Goal: Task Accomplishment & Management: Complete application form

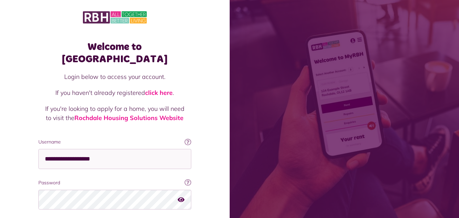
click at [100, 138] on div "**********" at bounding box center [114, 153] width 153 height 31
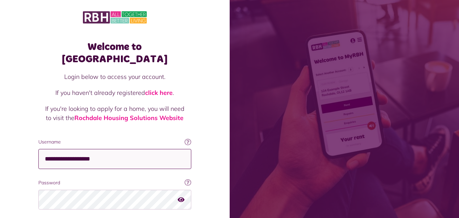
click at [107, 149] on input "**********" at bounding box center [114, 159] width 153 height 20
type input "**********"
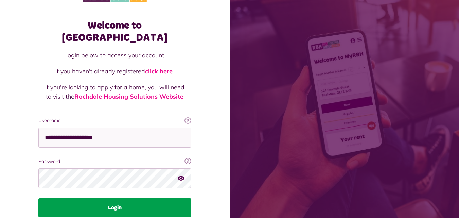
scroll to position [43, 0]
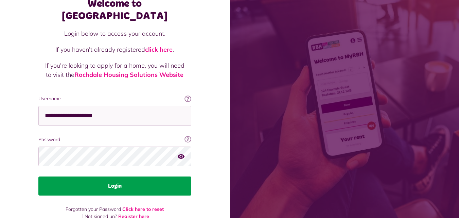
click at [112, 176] on button "Login" at bounding box center [114, 185] width 153 height 19
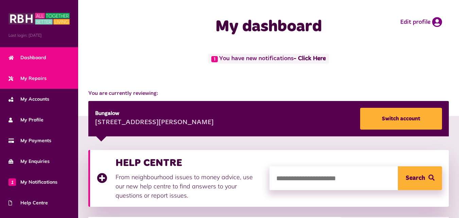
click at [41, 81] on span "My Repairs" at bounding box center [27, 78] width 38 height 7
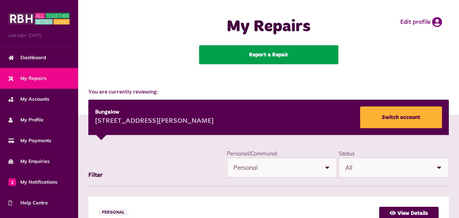
click at [270, 58] on link "Report a Repair" at bounding box center [268, 54] width 139 height 19
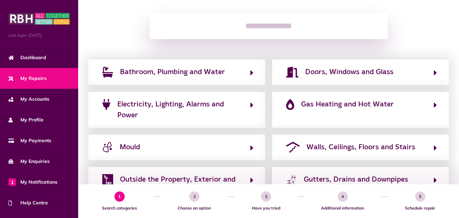
scroll to position [102, 0]
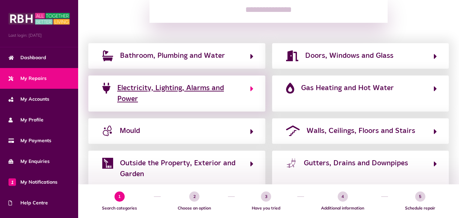
click at [193, 89] on span "Electricity, Lighting, Alarms and Power" at bounding box center [180, 94] width 126 height 22
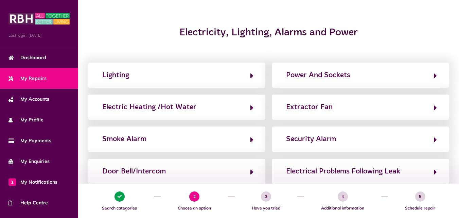
scroll to position [68, 0]
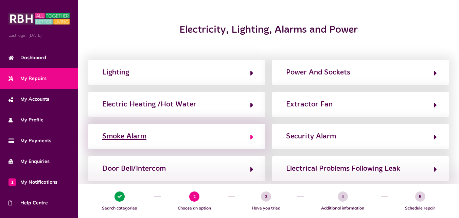
click at [251, 138] on icon "button" at bounding box center [252, 137] width 3 height 8
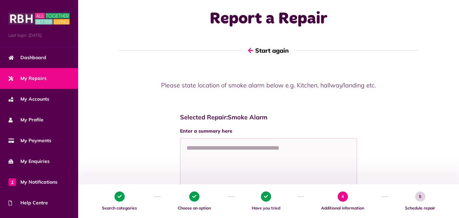
scroll to position [0, 0]
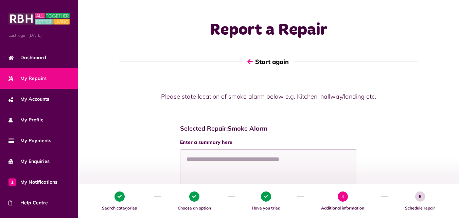
click at [251, 62] on icon "button" at bounding box center [249, 61] width 5 height 6
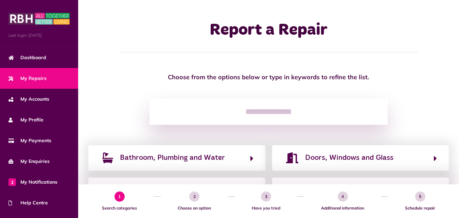
click at [276, 112] on input "search" at bounding box center [269, 112] width 238 height 27
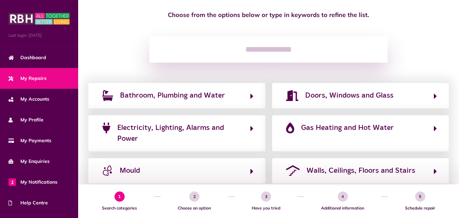
scroll to position [68, 0]
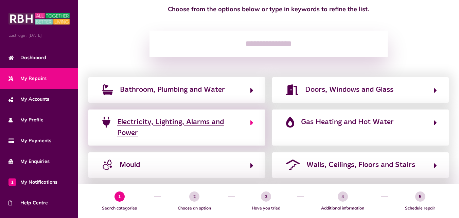
click at [205, 122] on span "Electricity, Lighting, Alarms and Power" at bounding box center [180, 128] width 126 height 22
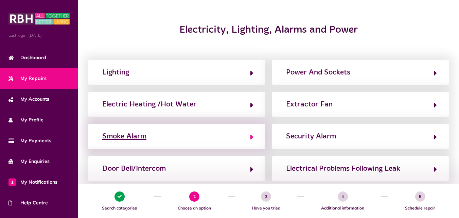
click at [252, 138] on icon "button" at bounding box center [252, 137] width 3 height 8
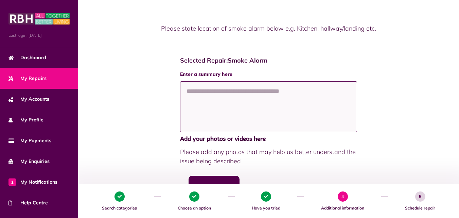
click at [194, 88] on textarea at bounding box center [268, 106] width 177 height 51
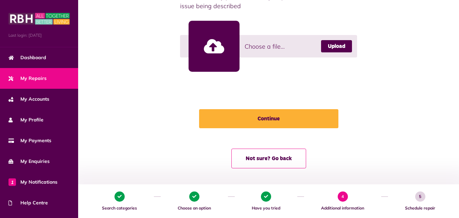
scroll to position [224, 0]
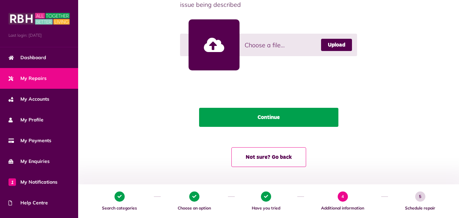
type textarea "**********"
click at [272, 117] on button "Continue" at bounding box center [268, 117] width 139 height 19
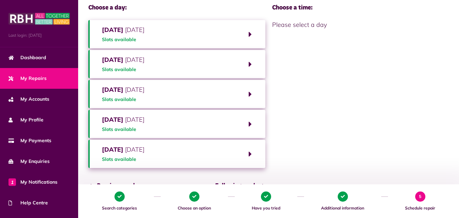
scroll to position [0, 0]
